Goal: Task Accomplishment & Management: Manage account settings

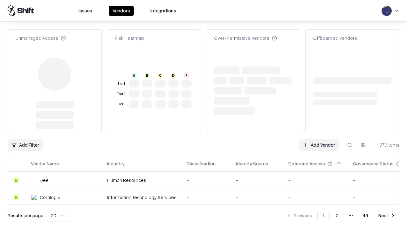
click at [319, 139] on link "Add Vendor" at bounding box center [319, 144] width 40 height 11
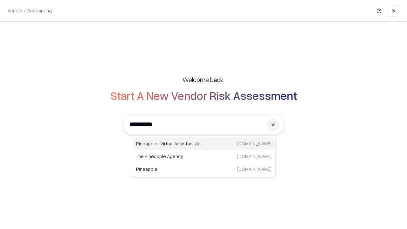
click at [204, 144] on div "Pineapple | Virtual Assistant Agency trypineapple.com" at bounding box center [203, 143] width 140 height 13
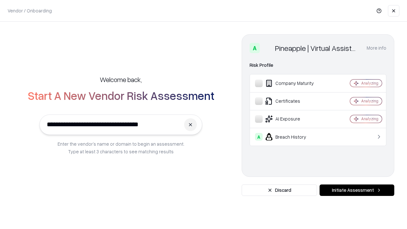
type input "**********"
click at [356, 190] on button "Initiate Assessment" at bounding box center [356, 189] width 75 height 11
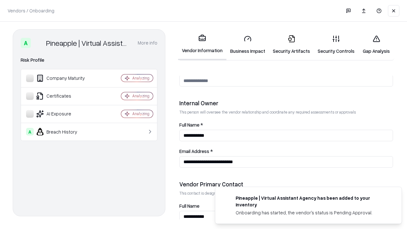
scroll to position [329, 0]
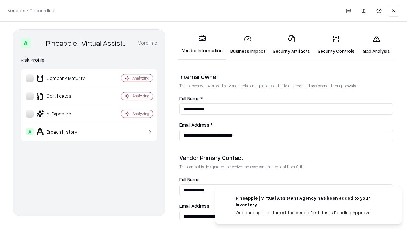
click at [247, 44] on link "Business Impact" at bounding box center [247, 45] width 43 height 30
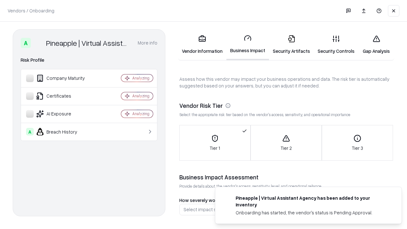
click at [291, 44] on link "Security Artifacts" at bounding box center [291, 45] width 45 height 30
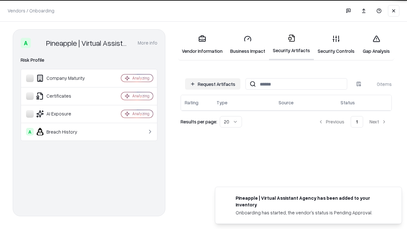
click at [213, 84] on button "Request Artifacts" at bounding box center [212, 83] width 55 height 11
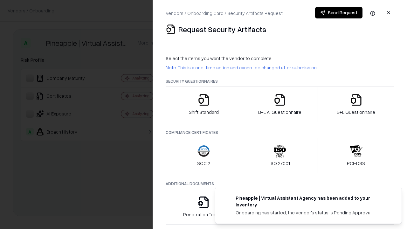
click at [203, 104] on icon "button" at bounding box center [203, 99] width 13 height 13
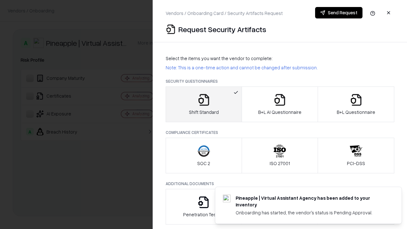
click at [338, 13] on button "Send Request" at bounding box center [338, 12] width 47 height 11
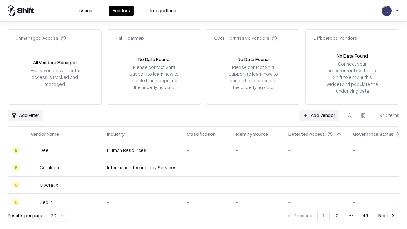
click at [349, 115] on button at bounding box center [349, 115] width 11 height 11
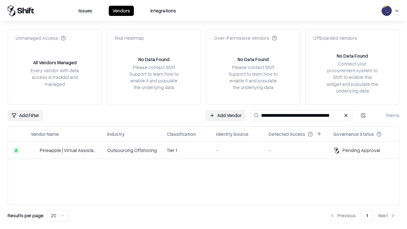
type input "**********"
click at [207, 150] on td "Tier 1" at bounding box center [186, 150] width 49 height 17
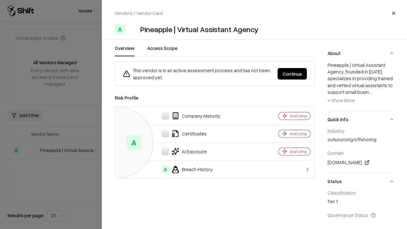
click at [292, 74] on button "Continue" at bounding box center [291, 73] width 29 height 11
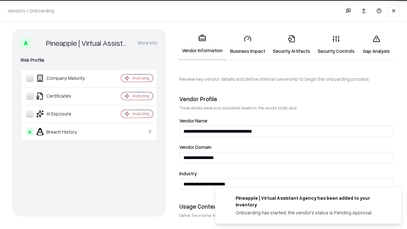
click at [291, 44] on link "Security Artifacts" at bounding box center [291, 45] width 45 height 30
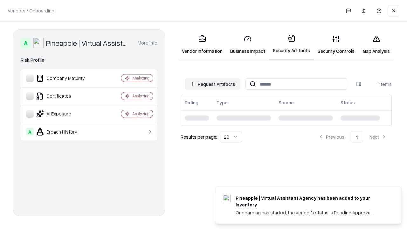
click at [336, 44] on link "Security Controls" at bounding box center [336, 45] width 44 height 30
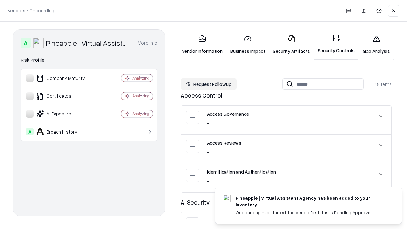
click at [208, 84] on button "Request Followup" at bounding box center [208, 83] width 56 height 11
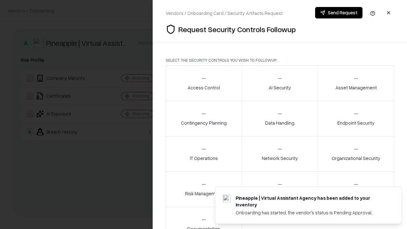
click at [203, 83] on div "Access Control" at bounding box center [203, 83] width 32 height 16
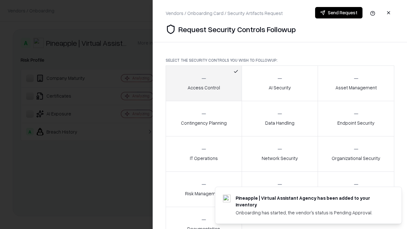
click at [338, 13] on button "Send Request" at bounding box center [338, 12] width 47 height 11
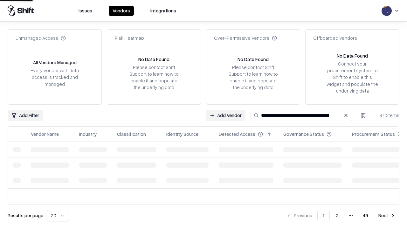
type input "**********"
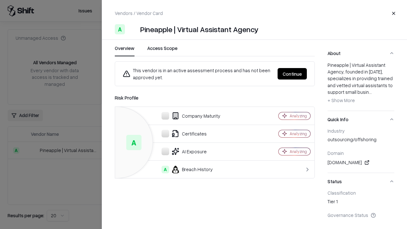
click at [292, 74] on button "Continue" at bounding box center [291, 73] width 29 height 11
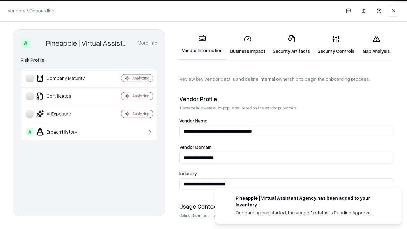
click at [376, 44] on link "Gap Analysis" at bounding box center [376, 45] width 36 height 30
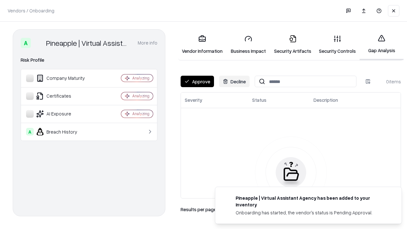
click at [197, 81] on button "Approve" at bounding box center [196, 81] width 33 height 11
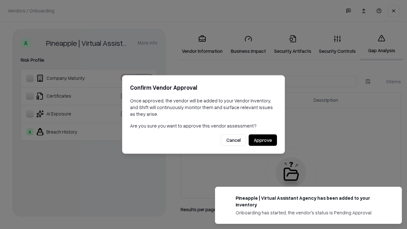
click at [262, 140] on button "Approve" at bounding box center [262, 139] width 28 height 11
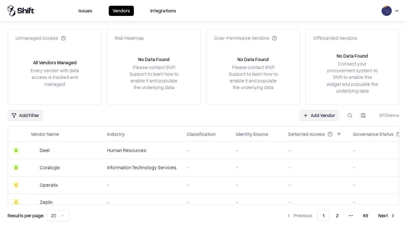
type input "**********"
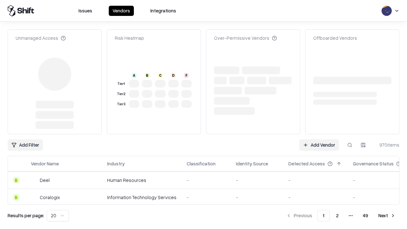
click at [319, 139] on link "Add Vendor" at bounding box center [319, 144] width 40 height 11
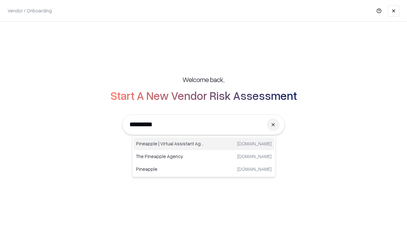
click at [204, 144] on div "Pineapple | Virtual Assistant Agency trypineapple.com" at bounding box center [203, 143] width 140 height 13
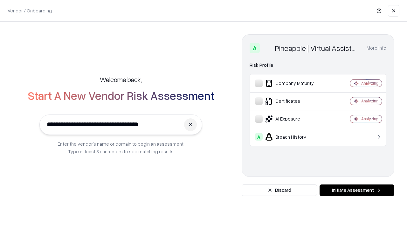
type input "**********"
click at [356, 190] on button "Initiate Assessment" at bounding box center [356, 189] width 75 height 11
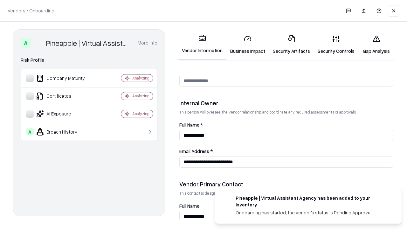
scroll to position [329, 0]
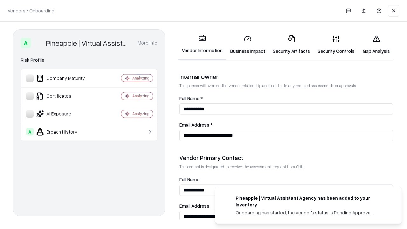
click at [376, 44] on link "Gap Analysis" at bounding box center [376, 45] width 36 height 30
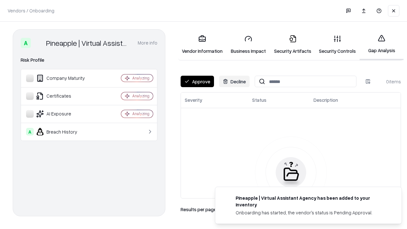
click at [197, 81] on button "Approve" at bounding box center [196, 81] width 33 height 11
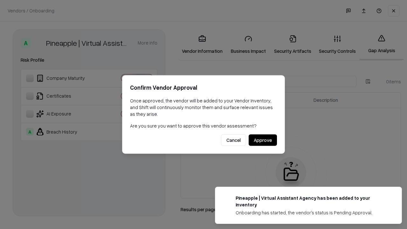
click at [262, 140] on button "Approve" at bounding box center [262, 139] width 28 height 11
